Goal: Information Seeking & Learning: Check status

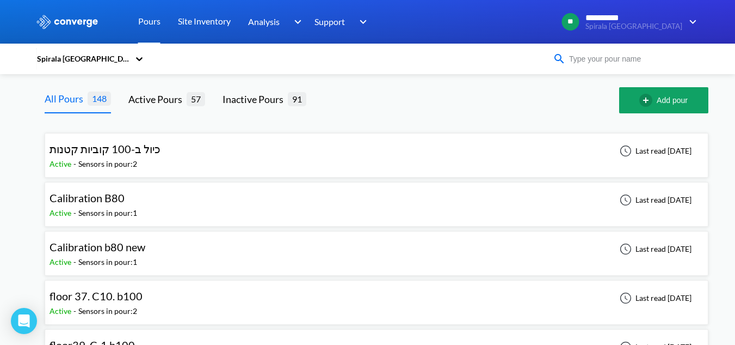
click at [620, 59] on input at bounding box center [632, 59] width 132 height 12
drag, startPoint x: 597, startPoint y: 55, endPoint x: 591, endPoint y: 56, distance: 6.6
click at [591, 56] on input at bounding box center [632, 59] width 132 height 12
drag, startPoint x: 593, startPoint y: 62, endPoint x: 558, endPoint y: 69, distance: 35.0
click at [558, 69] on div "Spirala [GEOGRAPHIC_DATA]" at bounding box center [368, 58] width 664 height 25
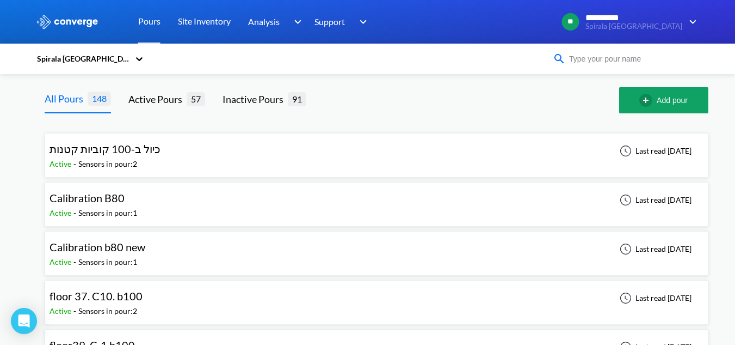
click at [566, 62] on img at bounding box center [559, 58] width 13 height 13
click at [599, 56] on input at bounding box center [632, 59] width 132 height 12
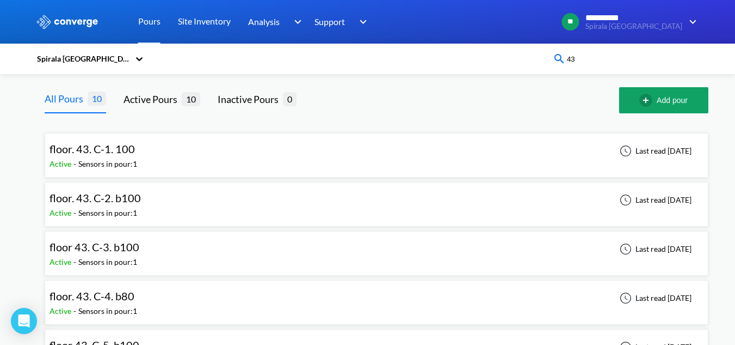
drag, startPoint x: 601, startPoint y: 60, endPoint x: 545, endPoint y: 58, distance: 55.6
click at [545, 58] on div "Spirala [GEOGRAPHIC_DATA] 43" at bounding box center [368, 58] width 664 height 25
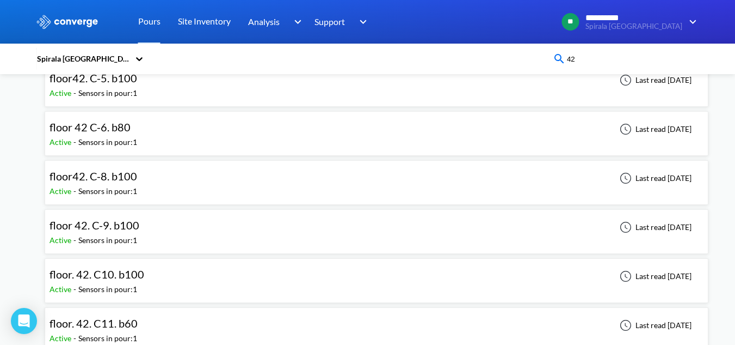
scroll to position [272, 0]
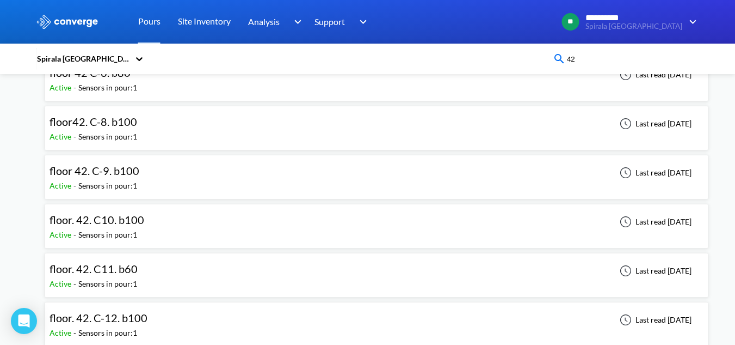
type input "42"
click at [142, 317] on span "floor. 42. C-12. b100" at bounding box center [99, 317] width 98 height 13
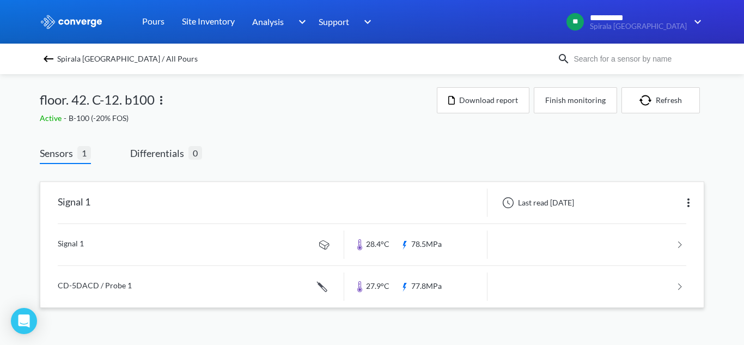
click at [198, 282] on link at bounding box center [372, 286] width 628 height 41
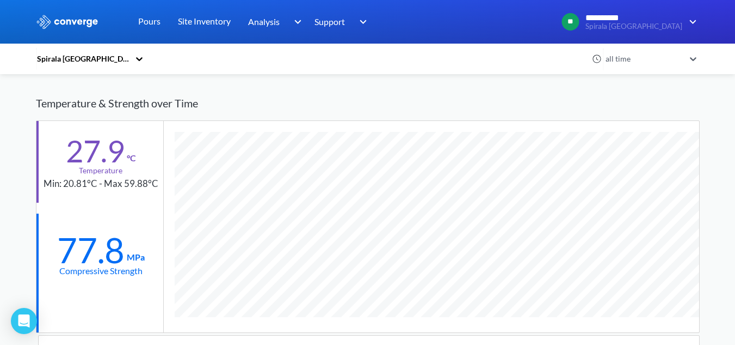
scroll to position [109, 0]
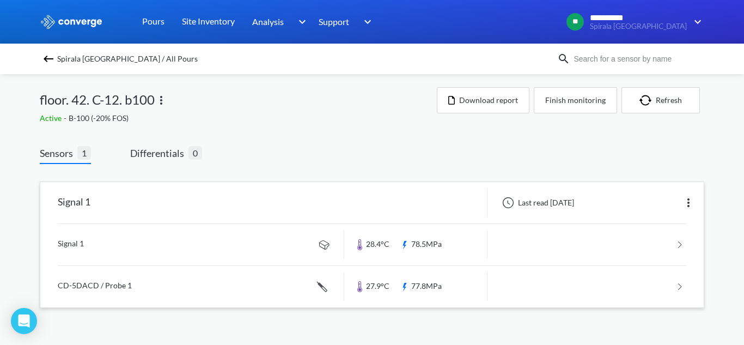
click at [135, 285] on link at bounding box center [372, 286] width 628 height 41
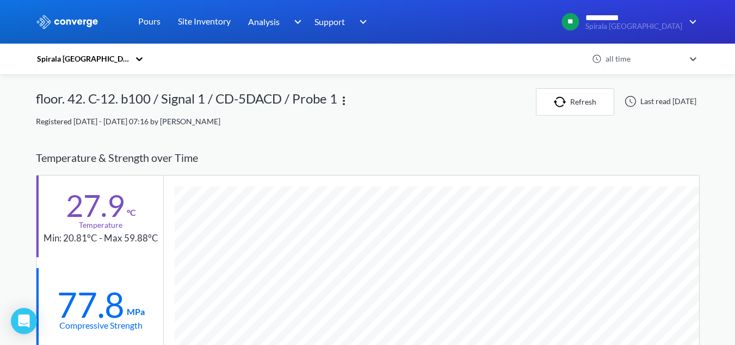
scroll to position [696, 664]
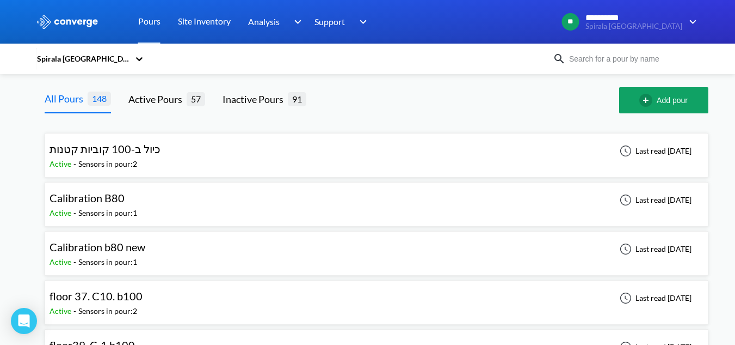
click at [610, 63] on input at bounding box center [632, 59] width 132 height 12
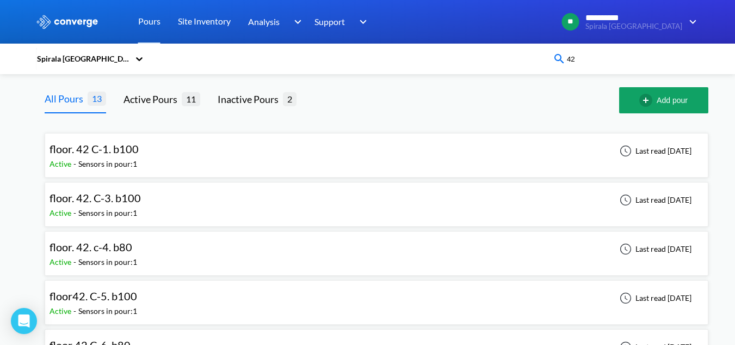
type input "42"
click at [238, 199] on div "floor. 42. C-3. b100 Active - Sensors in pour: 1 Last read [DATE]" at bounding box center [377, 204] width 654 height 35
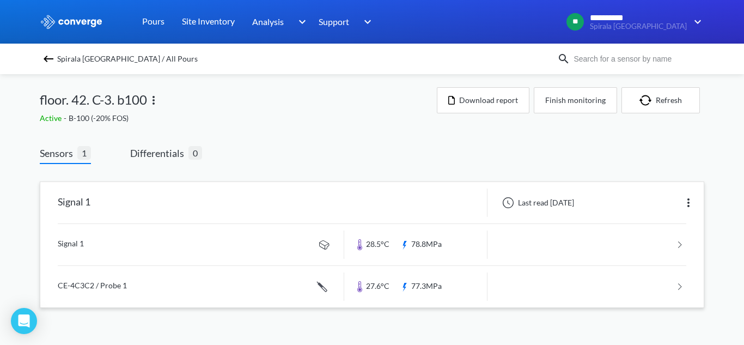
click at [213, 274] on link at bounding box center [372, 286] width 628 height 41
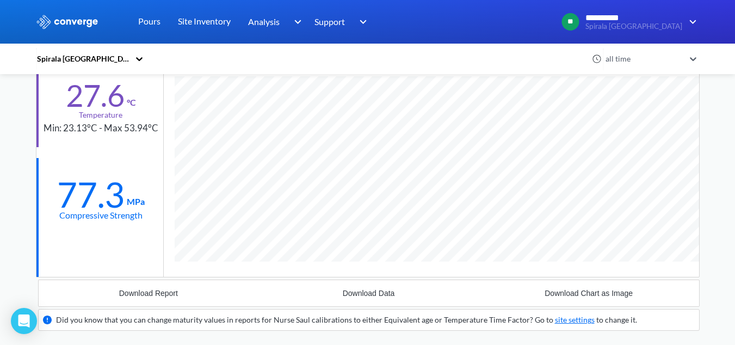
scroll to position [163, 0]
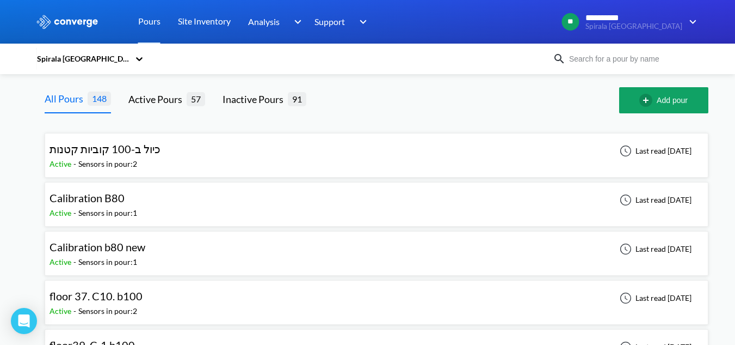
click at [637, 63] on input at bounding box center [632, 59] width 132 height 12
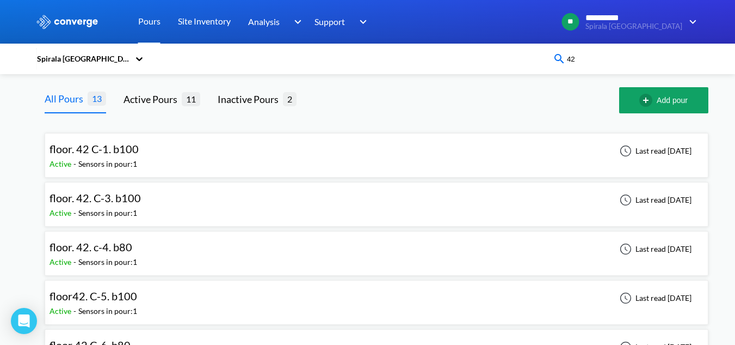
type input "42"
click at [174, 151] on div "floor. 42 C-1. b100 Active - Sensors in pour: 1 Last read [DATE]" at bounding box center [377, 155] width 654 height 35
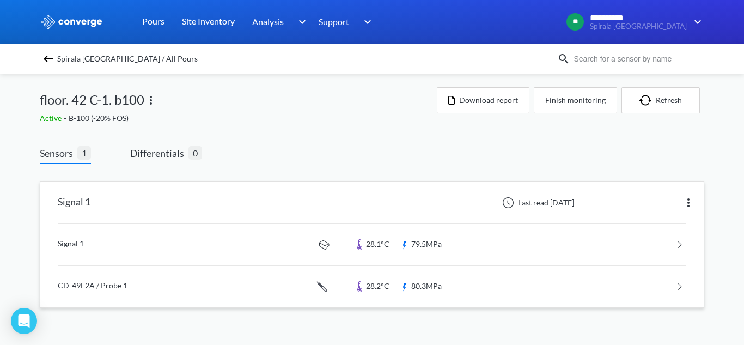
click at [173, 279] on link at bounding box center [372, 286] width 628 height 41
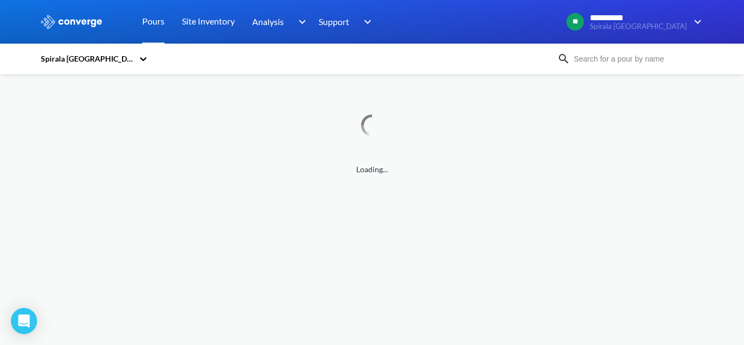
click at [594, 58] on input at bounding box center [636, 59] width 132 height 12
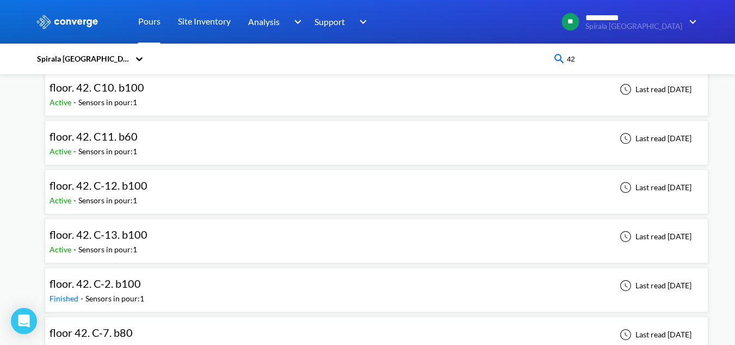
scroll to position [429, 0]
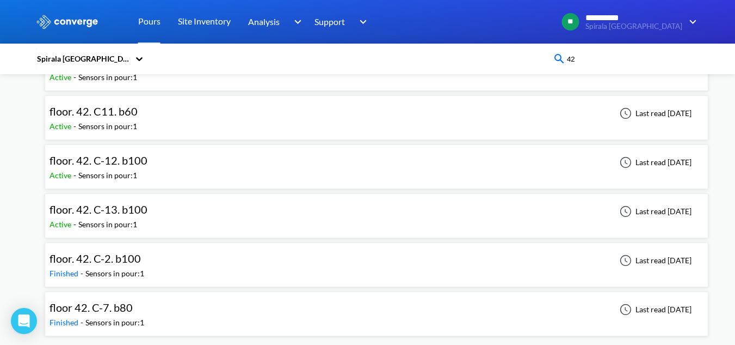
type input "42"
click at [179, 265] on div "floor. 42. C-2. b100 Finished - Sensors in pour: 1 Last read [DATE]" at bounding box center [377, 264] width 654 height 35
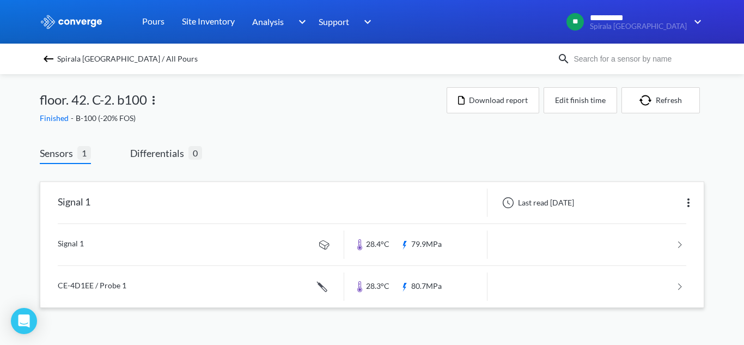
click at [213, 285] on link at bounding box center [372, 286] width 628 height 41
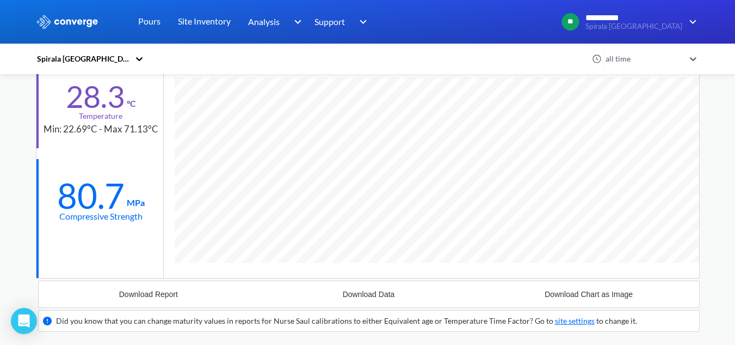
scroll to position [675, 664]
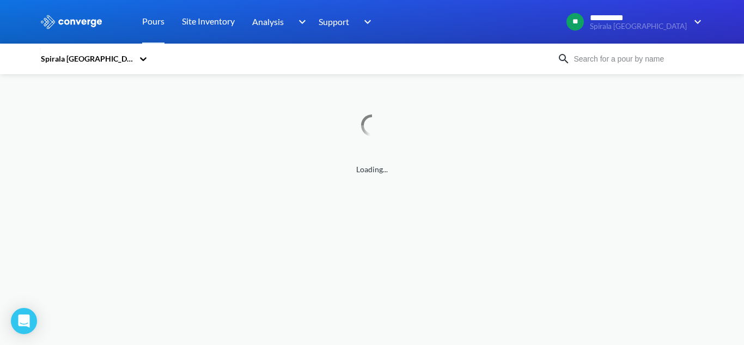
drag, startPoint x: 642, startPoint y: 59, endPoint x: 626, endPoint y: 42, distance: 23.1
click at [642, 59] on input at bounding box center [636, 59] width 132 height 12
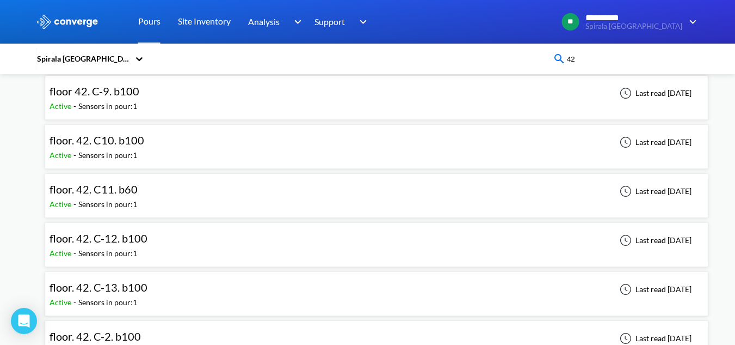
scroll to position [381, 0]
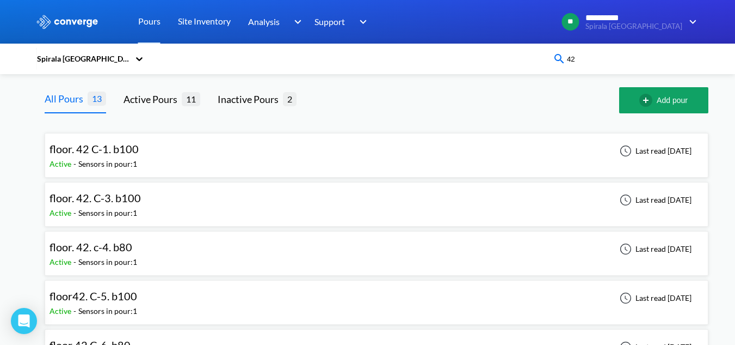
type input "42"
click at [167, 204] on div "floor. 42. C-3. b100 Active - Sensors in pour: 1 Last read [DATE]" at bounding box center [377, 204] width 654 height 35
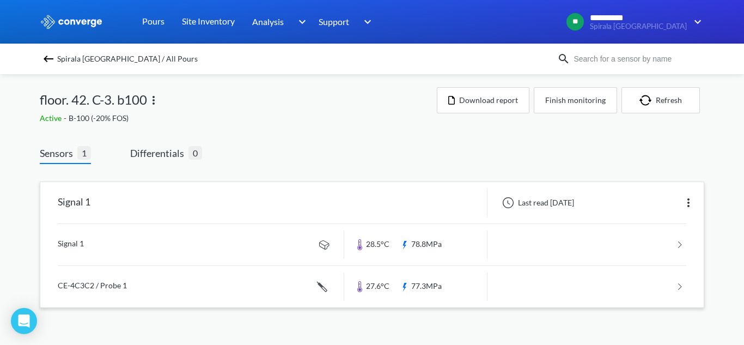
click at [159, 287] on link at bounding box center [372, 286] width 628 height 41
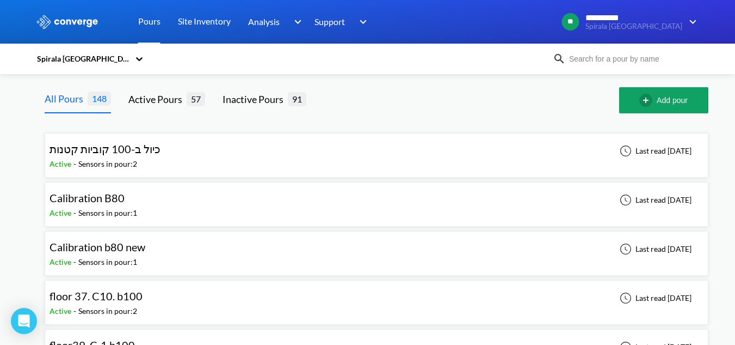
click at [658, 57] on input at bounding box center [632, 59] width 132 height 12
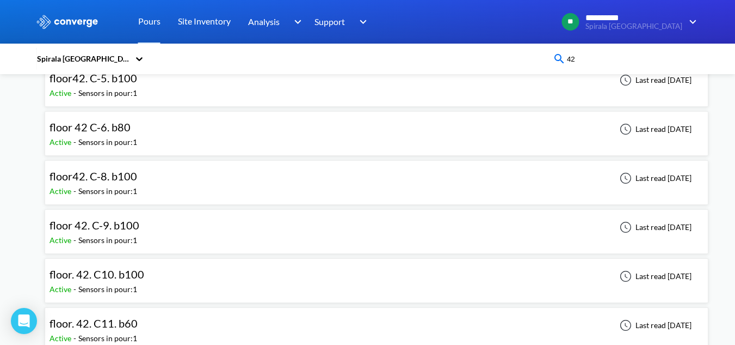
type input "42"
click at [211, 230] on div "floor 42. C-9. b100 Active - Sensors in pour: 1 Last read [DATE]" at bounding box center [377, 231] width 654 height 35
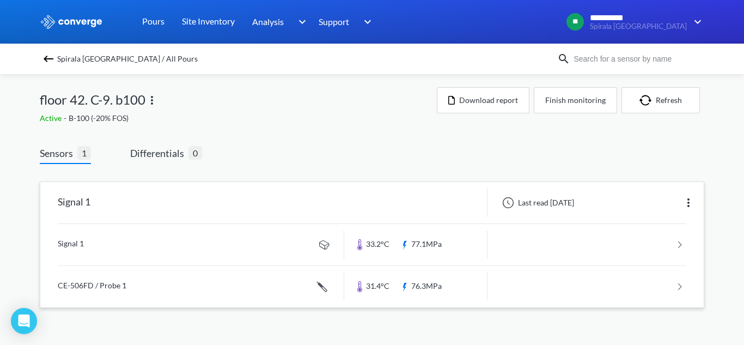
click at [161, 268] on link at bounding box center [372, 286] width 628 height 41
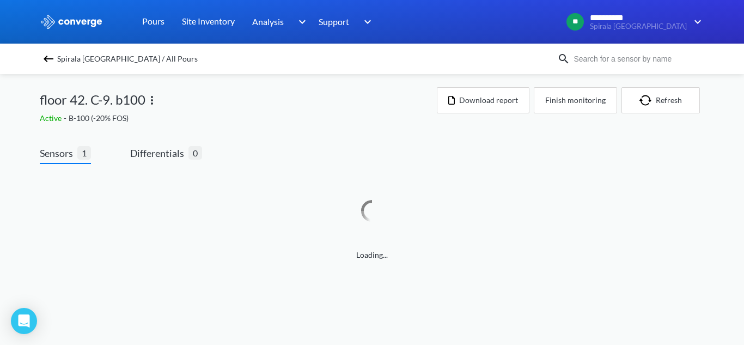
click at [581, 57] on input at bounding box center [636, 59] width 132 height 12
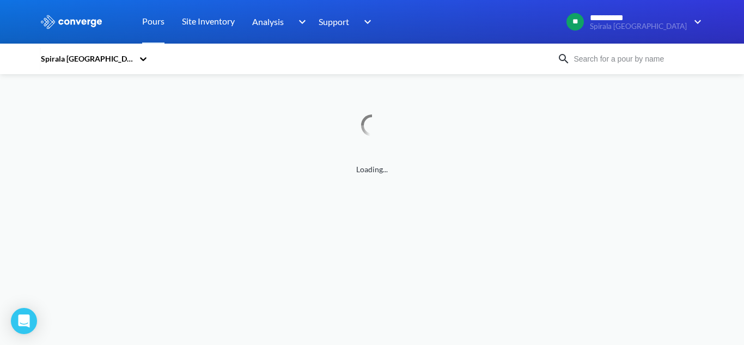
click at [599, 54] on input at bounding box center [636, 59] width 132 height 12
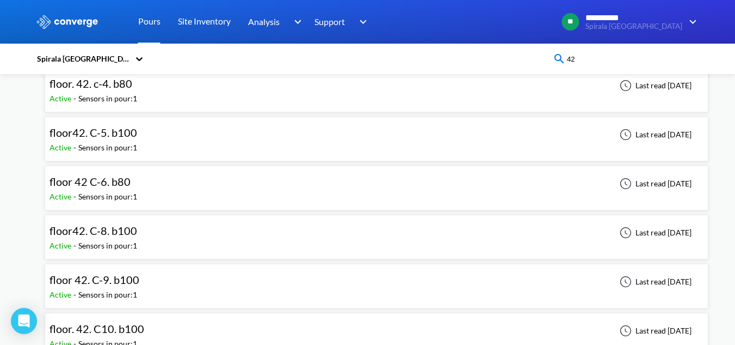
scroll to position [218, 0]
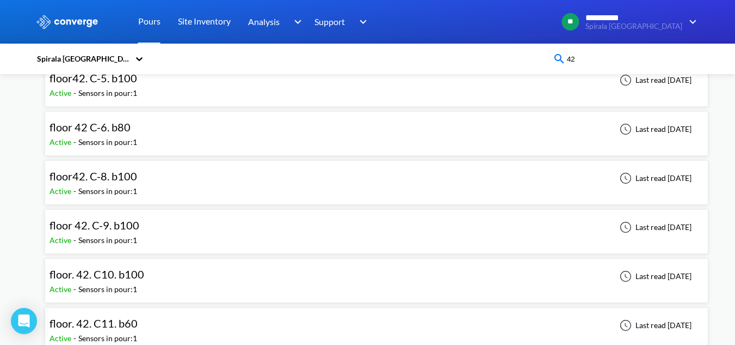
type input "42"
click at [191, 277] on div "floor. 42. C10. b100 Active - Sensors in pour: 1 Last read [DATE]" at bounding box center [377, 280] width 654 height 35
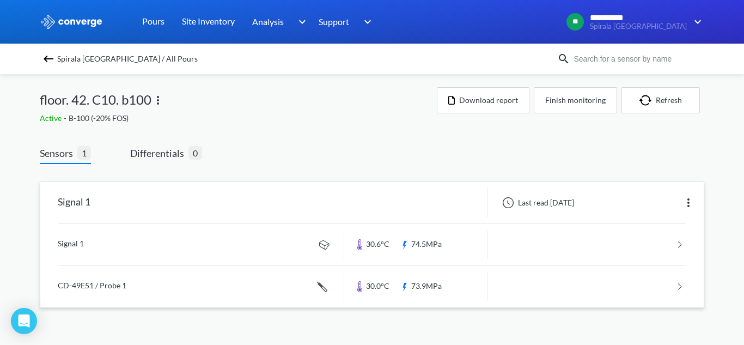
click at [217, 291] on link at bounding box center [372, 286] width 628 height 41
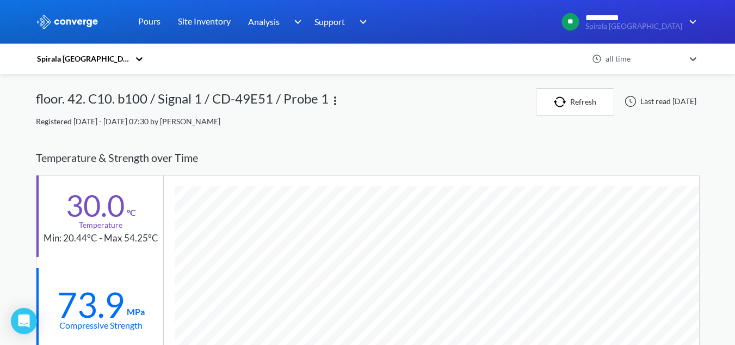
scroll to position [696, 664]
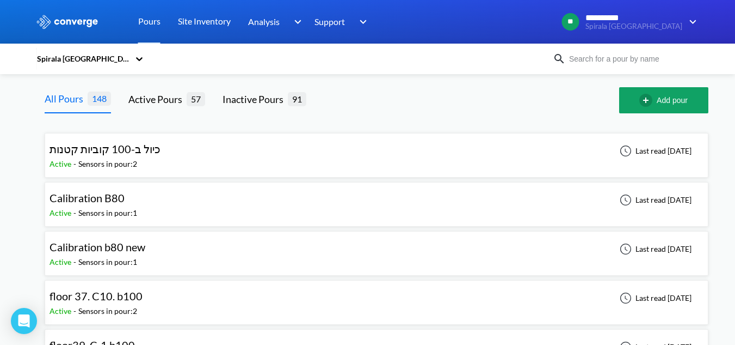
click at [566, 63] on img at bounding box center [559, 58] width 13 height 13
click at [578, 53] on input at bounding box center [632, 59] width 132 height 12
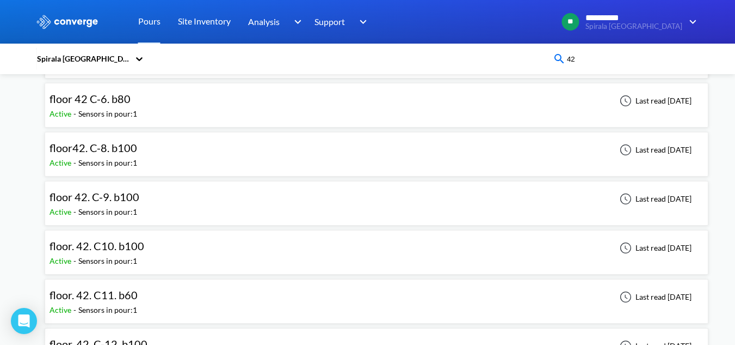
scroll to position [272, 0]
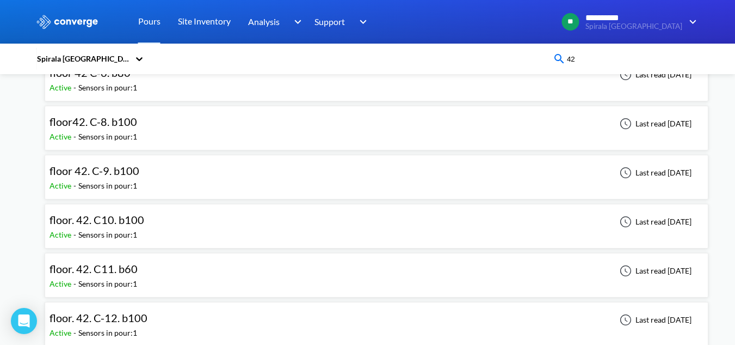
type input "42"
click at [335, 223] on div "floor. 42. C10. b100 Active - Sensors in pour: 1 Last read [DATE]" at bounding box center [377, 225] width 654 height 35
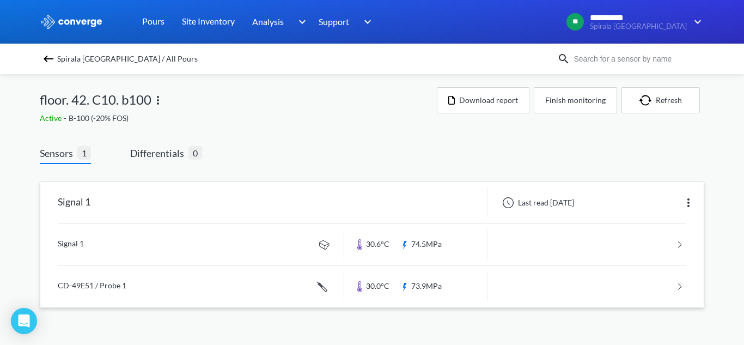
click at [208, 286] on link at bounding box center [372, 286] width 628 height 41
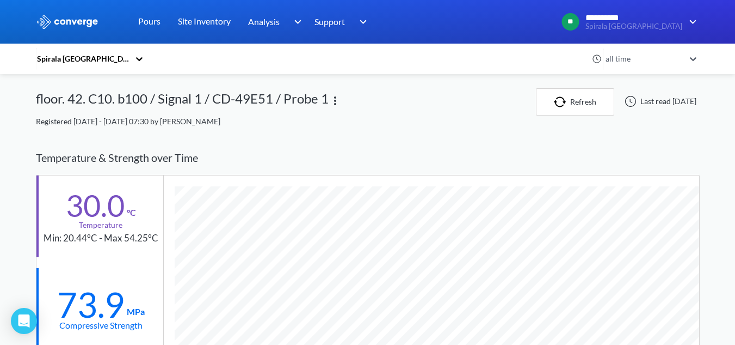
scroll to position [696, 664]
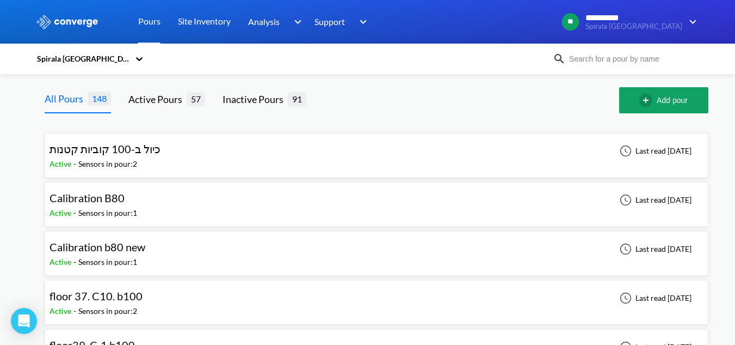
click at [648, 59] on input at bounding box center [632, 59] width 132 height 12
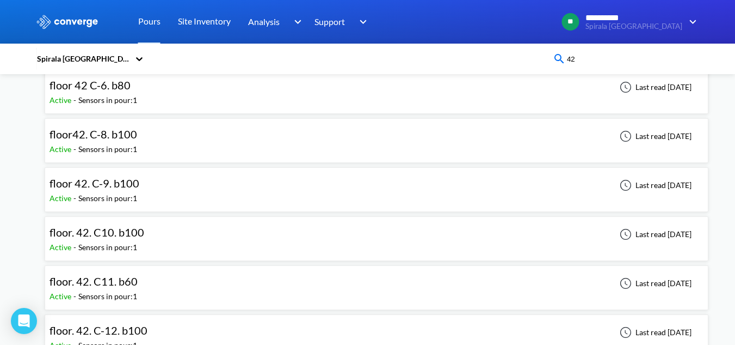
scroll to position [272, 0]
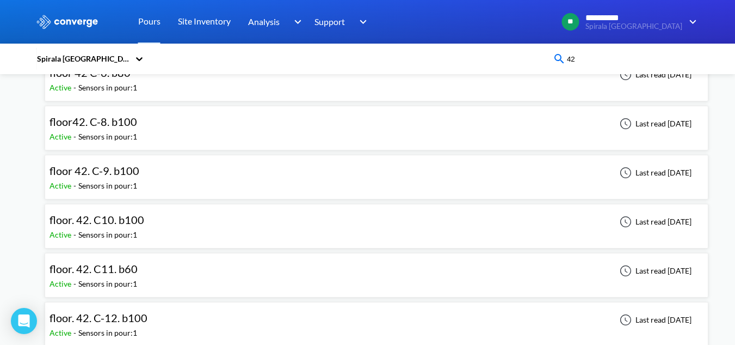
type input "42"
click at [265, 269] on div "floor. 42. C11. b60 Active - Sensors in pour: 1 Last read [DATE]" at bounding box center [377, 274] width 654 height 35
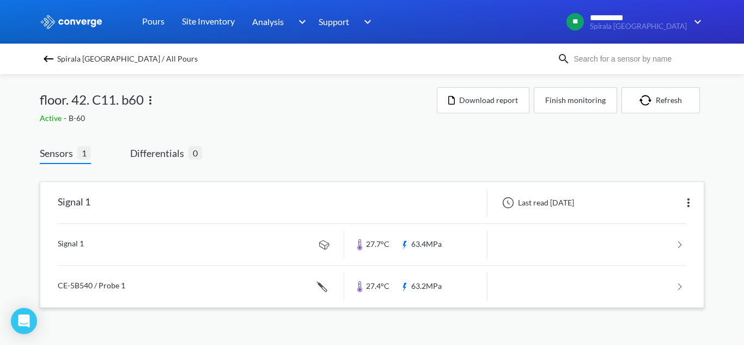
click at [263, 281] on link at bounding box center [372, 286] width 628 height 41
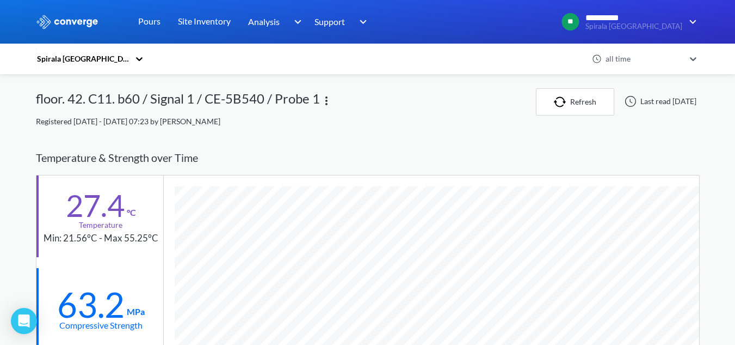
scroll to position [543606, 543638]
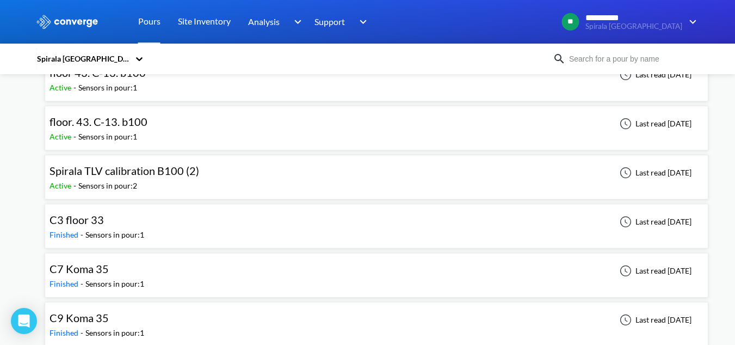
scroll to position [2504, 0]
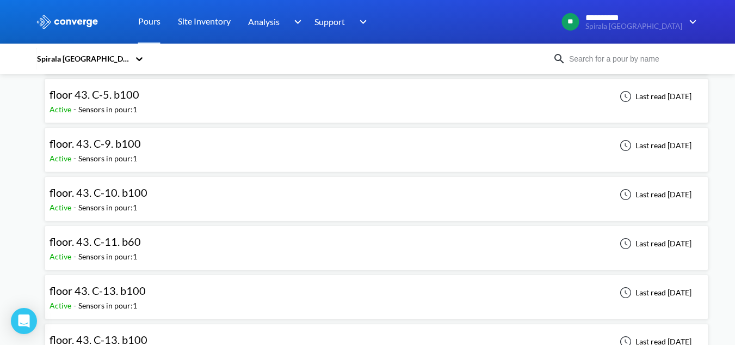
click at [294, 202] on div "floor. 43. C-10. b100 Active - Sensors in pour: 1 Last read [DATE]" at bounding box center [377, 198] width 654 height 35
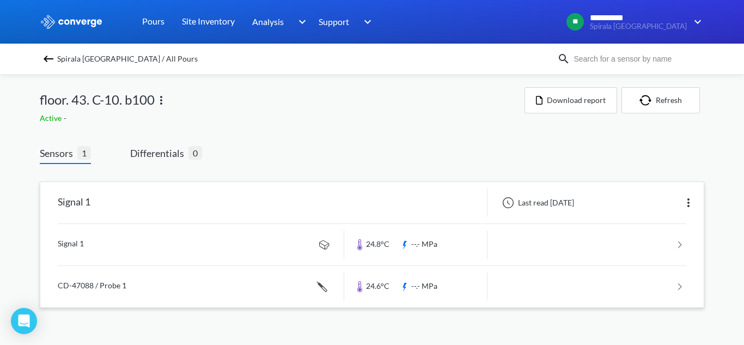
click at [210, 246] on link at bounding box center [372, 244] width 628 height 41
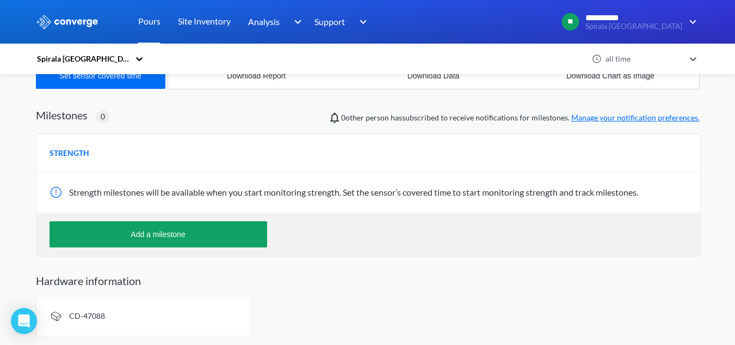
scroll to position [575, 664]
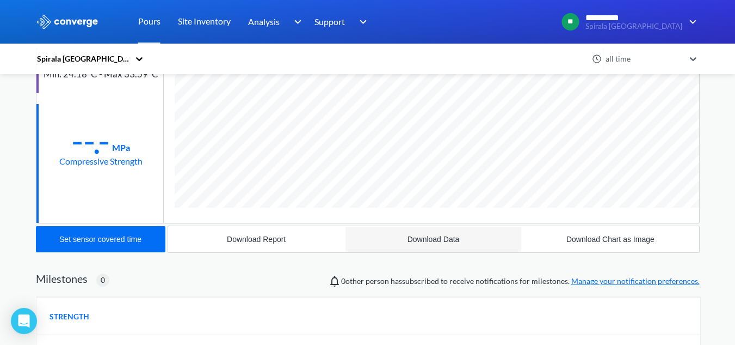
click at [422, 238] on div "Download Data" at bounding box center [434, 239] width 52 height 9
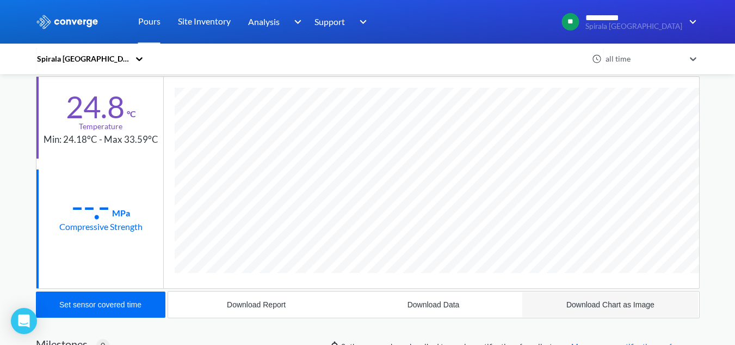
scroll to position [55, 0]
